Goal: Information Seeking & Learning: Learn about a topic

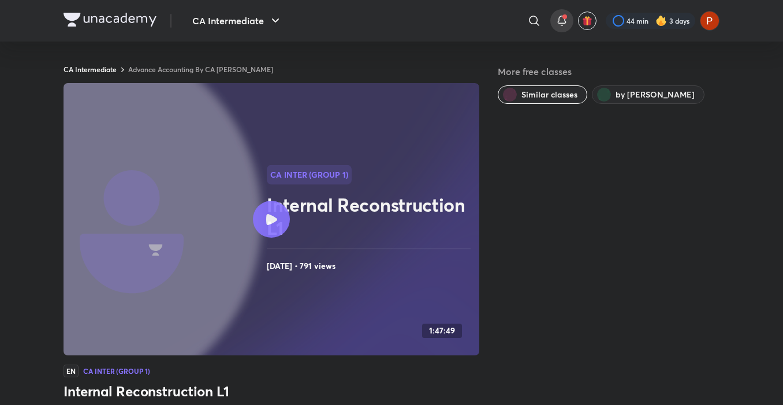
click at [560, 20] on icon at bounding box center [562, 21] width 14 height 14
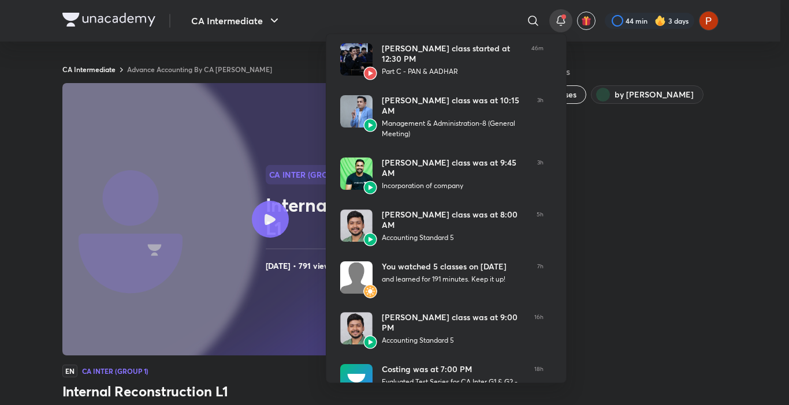
click at [555, 27] on div at bounding box center [394, 202] width 789 height 405
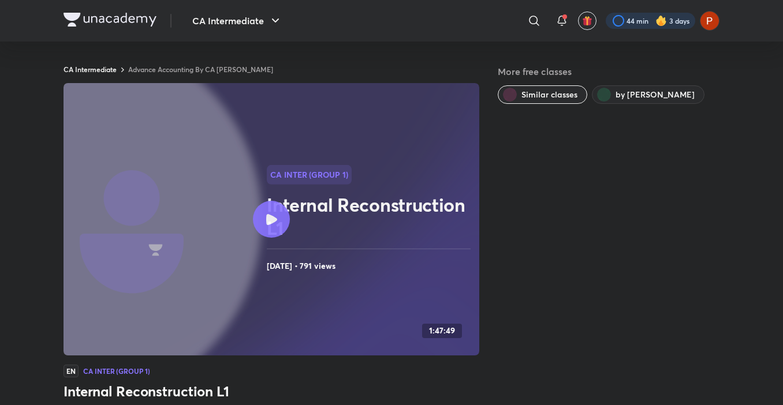
click at [617, 24] on div at bounding box center [651, 21] width 90 height 16
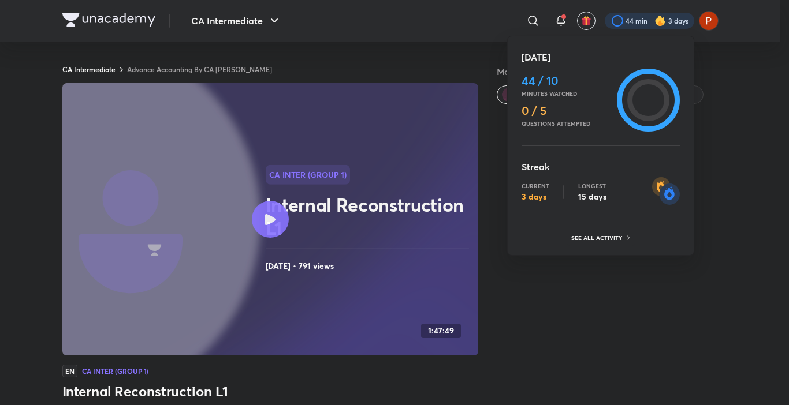
click at [588, 246] on div "[DATE] 44 / 10 Minutes watched 0 / 5 Questions attempted Streak Current 3 days …" at bounding box center [600, 146] width 187 height 220
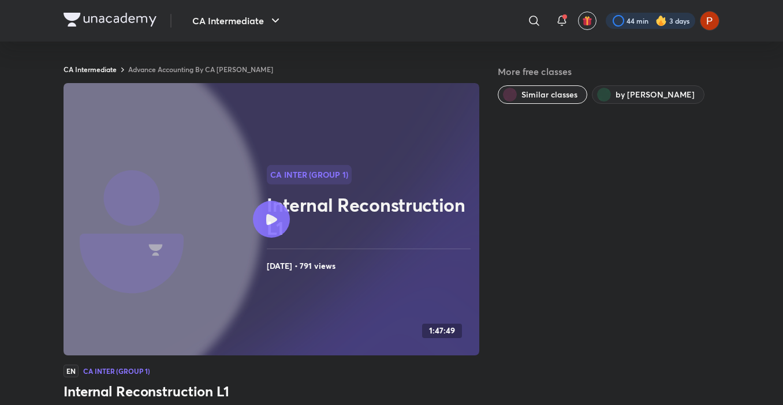
click at [633, 23] on div at bounding box center [651, 21] width 90 height 16
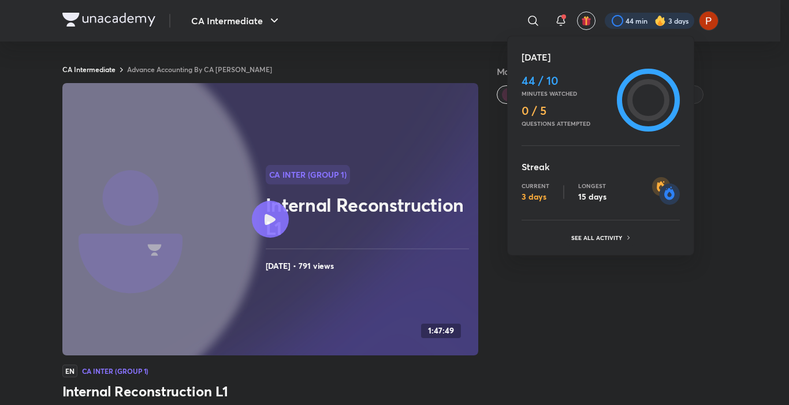
click at [554, 83] on h4 "44 / 10" at bounding box center [566, 81] width 91 height 14
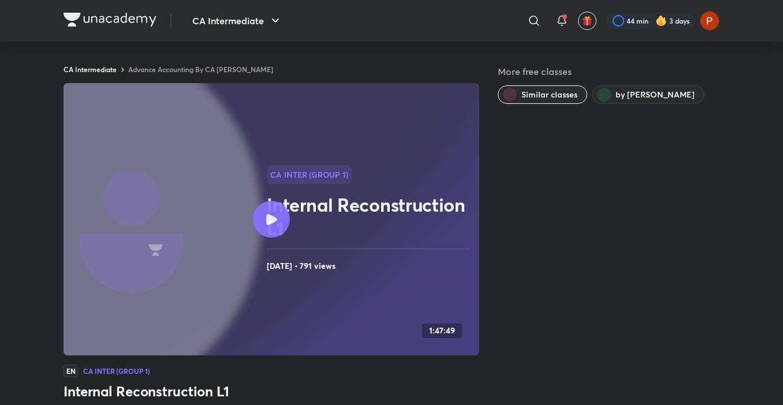
click at [514, 193] on div "More free classes Similar classes by [PERSON_NAME]" at bounding box center [609, 280] width 222 height 431
click at [641, 28] on div at bounding box center [651, 21] width 90 height 16
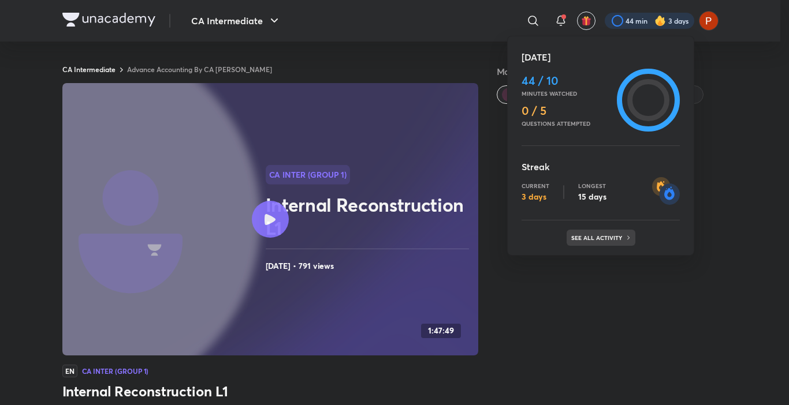
click at [568, 232] on div "See all activity" at bounding box center [600, 238] width 69 height 16
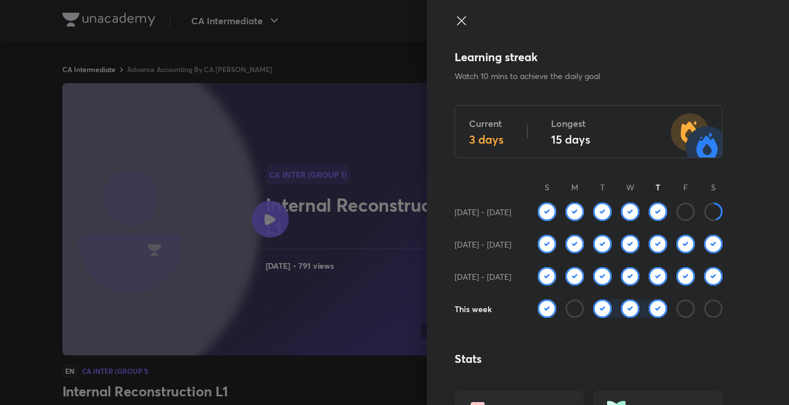
click at [457, 20] on icon at bounding box center [461, 20] width 9 height 9
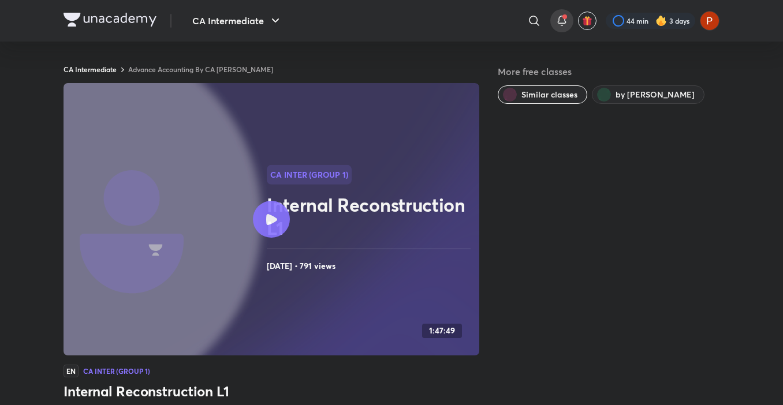
click at [561, 25] on icon at bounding box center [562, 25] width 2 height 0
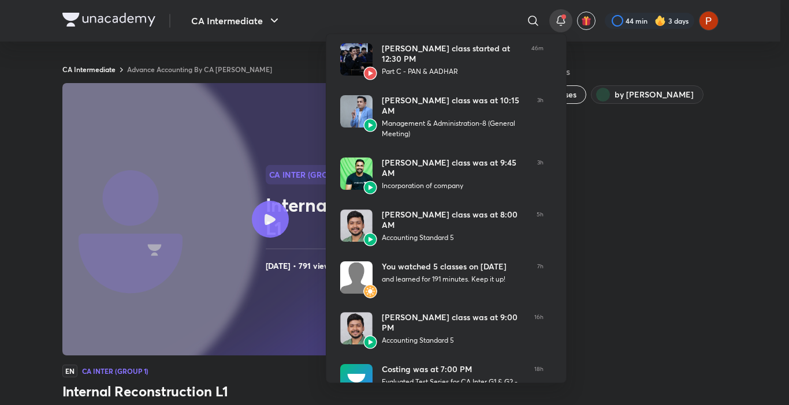
click at [560, 26] on div at bounding box center [394, 202] width 789 height 405
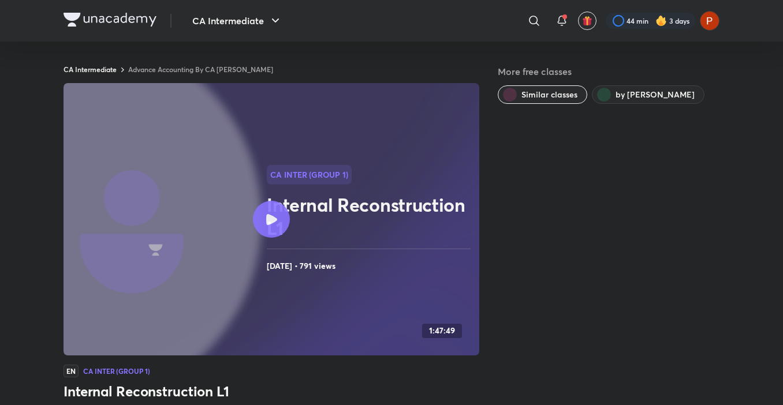
click at [560, 26] on icon at bounding box center [562, 21] width 14 height 14
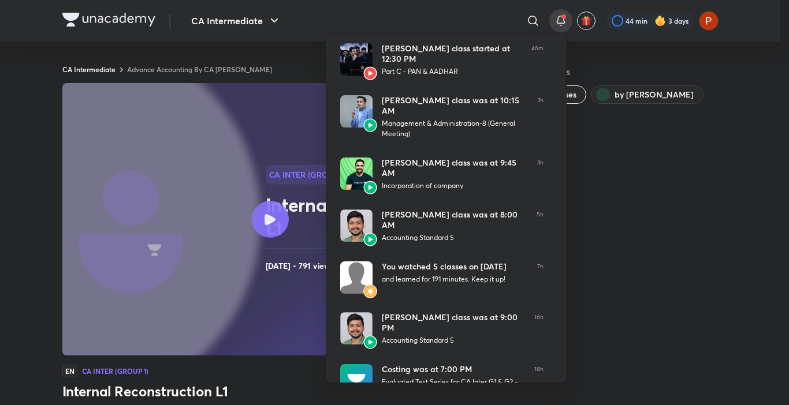
click at [560, 26] on div at bounding box center [394, 202] width 789 height 405
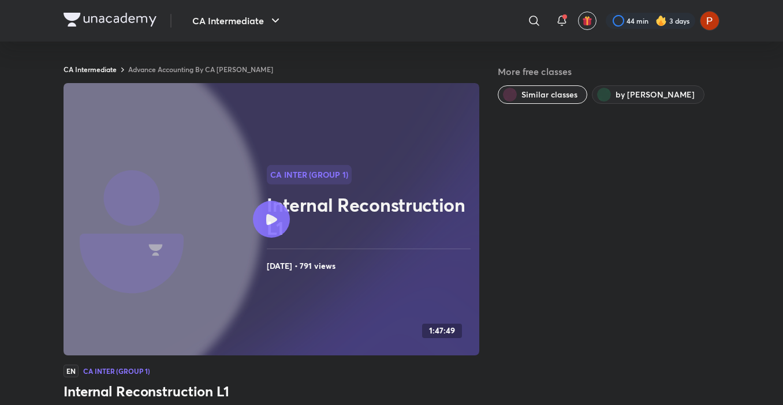
click at [643, 31] on div "​ 44 min 3 days" at bounding box center [526, 21] width 386 height 28
click at [630, 18] on div at bounding box center [651, 21] width 90 height 16
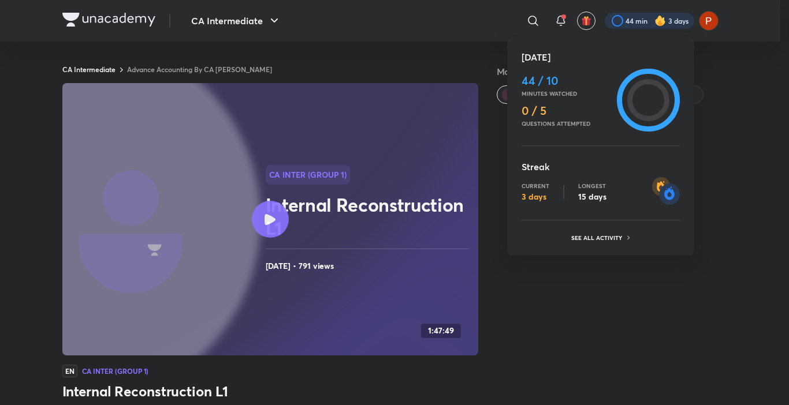
click at [712, 155] on div at bounding box center [394, 202] width 789 height 405
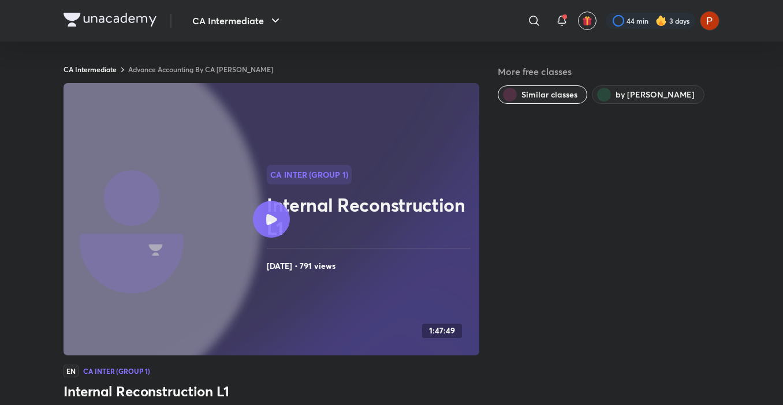
click at [336, 367] on div "EN CA Inter (Group 1)" at bounding box center [272, 371] width 416 height 13
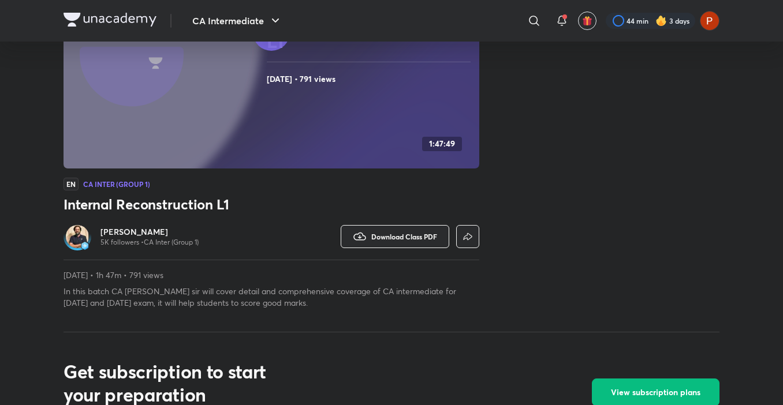
scroll to position [231, 0]
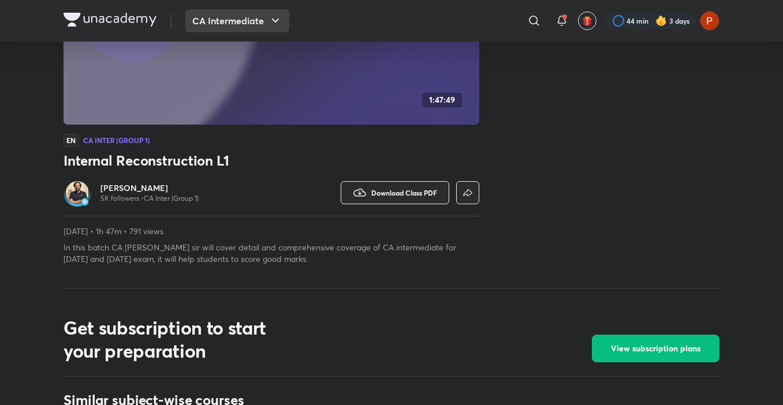
click at [232, 18] on button "CA Intermediate" at bounding box center [237, 20] width 104 height 23
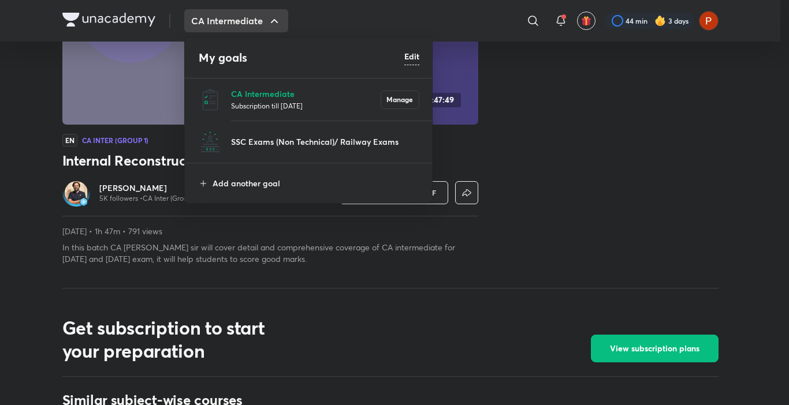
click at [220, 106] on img at bounding box center [210, 99] width 23 height 23
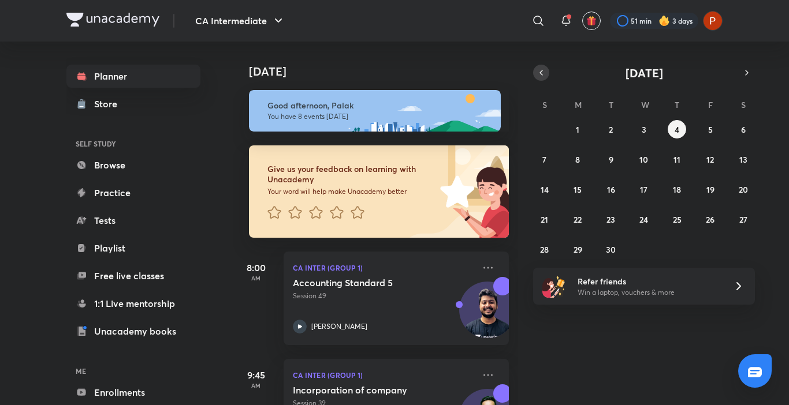
click at [543, 78] on button "button" at bounding box center [541, 73] width 16 height 16
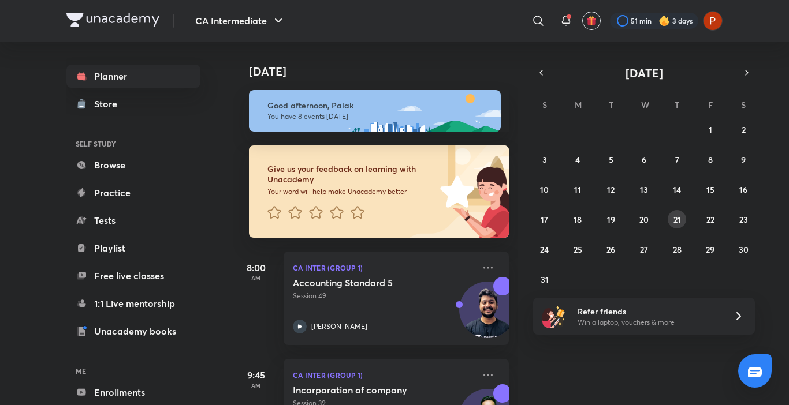
click at [676, 218] on abbr "21" at bounding box center [677, 219] width 8 height 11
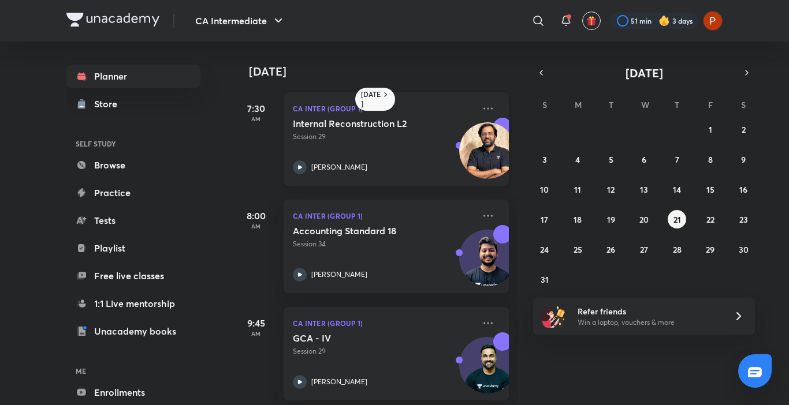
click at [409, 136] on p "Session 29" at bounding box center [383, 137] width 181 height 10
click at [652, 223] on div "27 28 29 30 31 1 2 3 4 5 6 7 8 9 10 11 12 13 14 15 16 17 18 19 20 21 22 23 24 2…" at bounding box center [644, 204] width 222 height 169
click at [648, 222] on abbr "20" at bounding box center [643, 219] width 9 height 11
click at [481, 107] on icon at bounding box center [488, 109] width 14 height 14
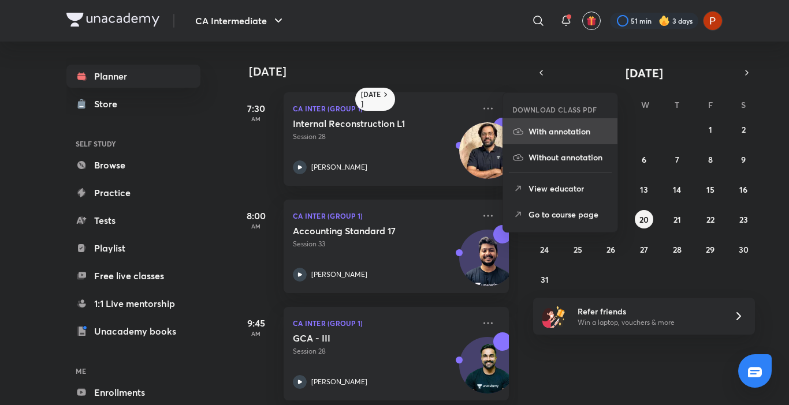
click at [586, 137] on li "With annotation" at bounding box center [560, 131] width 114 height 26
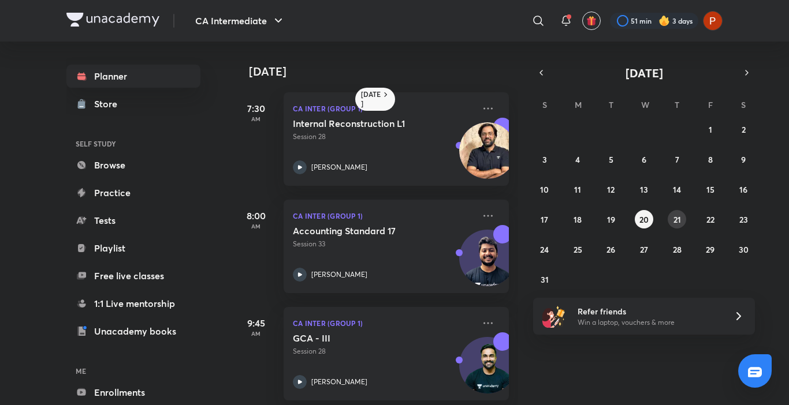
click at [669, 227] on div "27 28 29 30 31 1 2 3 4 5 6 7 8 9 10 11 12 13 14 15 16 17 18 19 20 21 22 23 24 2…" at bounding box center [644, 204] width 222 height 169
click at [678, 214] on abbr "21" at bounding box center [677, 219] width 8 height 11
click at [361, 144] on div "Internal Reconstruction L2 Session 29 [PERSON_NAME]" at bounding box center [383, 146] width 181 height 57
